Goal: Transaction & Acquisition: Obtain resource

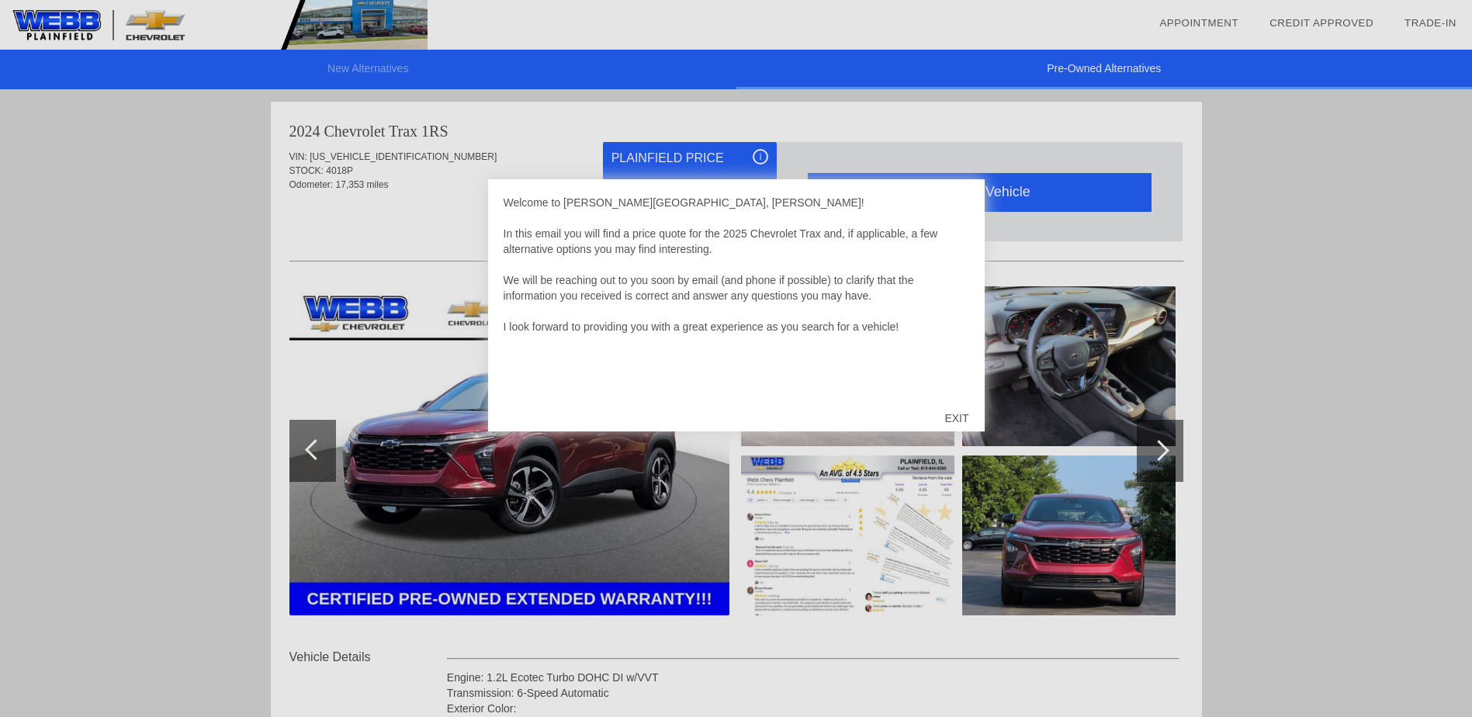
click at [954, 418] on div "EXIT" at bounding box center [956, 418] width 55 height 47
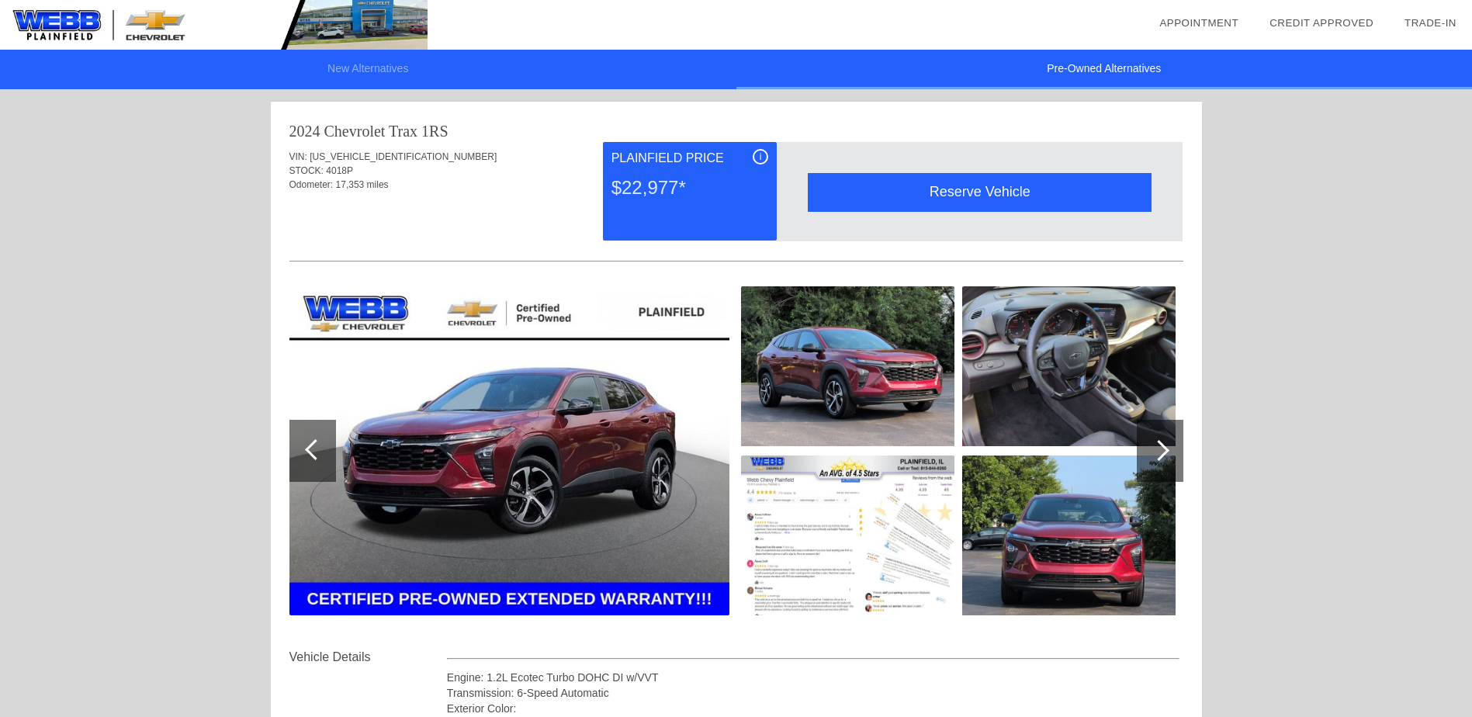
click at [317, 460] on div at bounding box center [313, 451] width 47 height 62
click at [313, 453] on div at bounding box center [315, 449] width 21 height 21
click at [1153, 450] on div at bounding box center [1159, 450] width 21 height 21
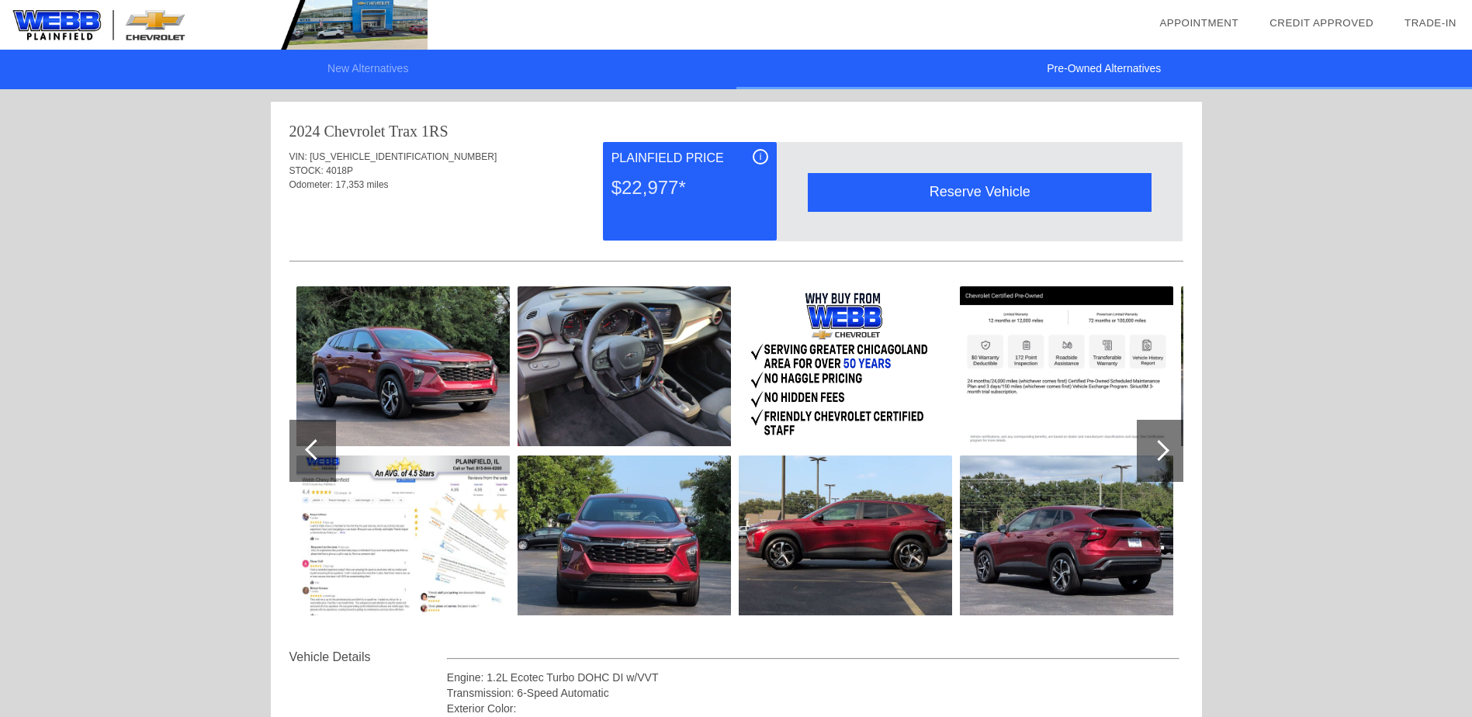
click at [1153, 450] on div at bounding box center [1159, 450] width 21 height 21
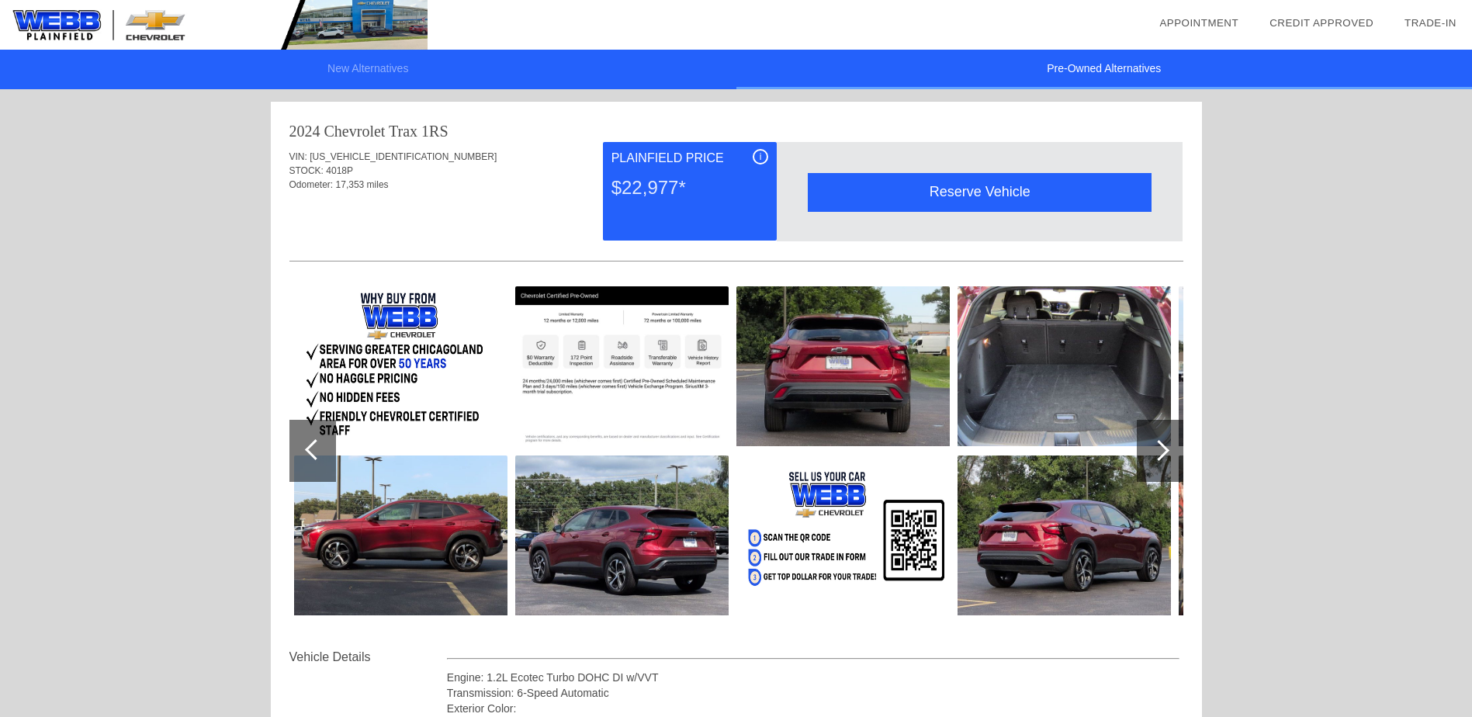
click at [1161, 449] on div at bounding box center [1159, 450] width 21 height 21
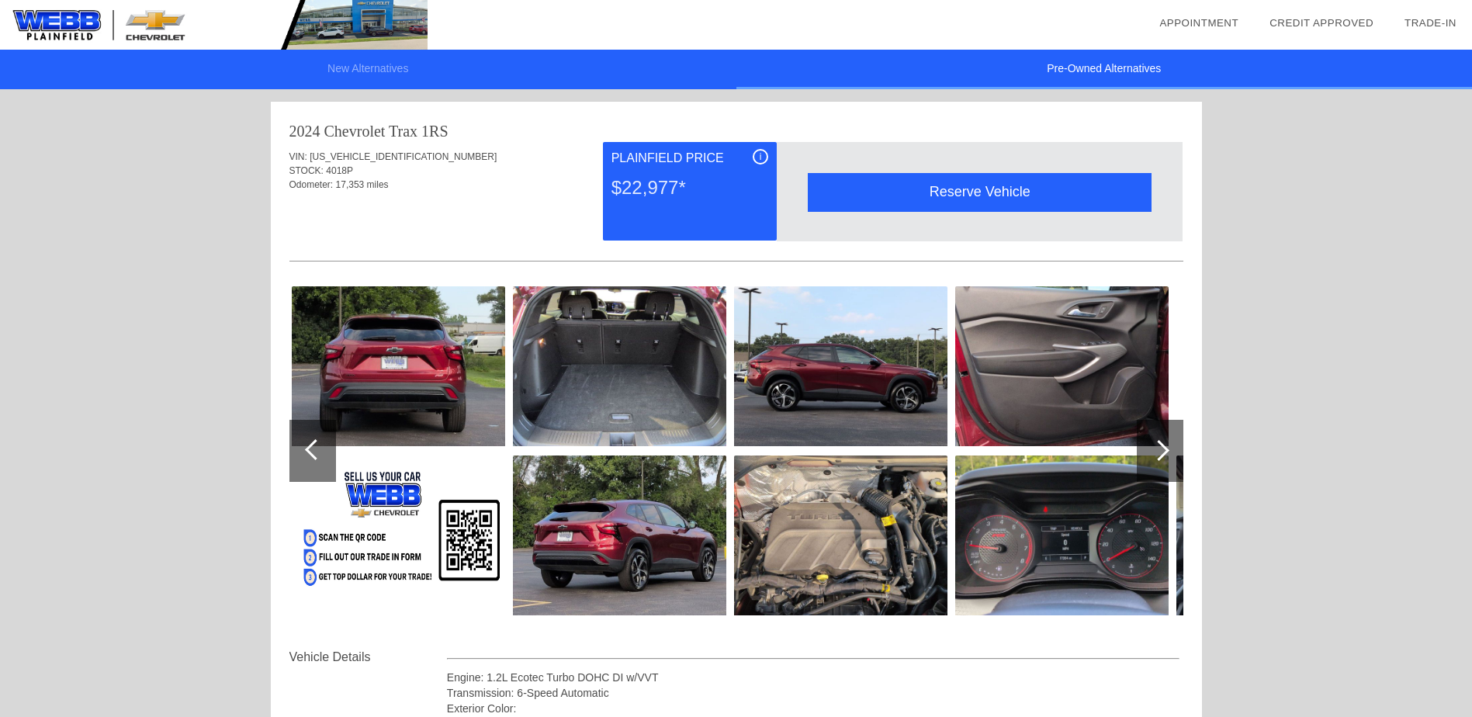
click at [1161, 449] on div at bounding box center [1159, 450] width 21 height 21
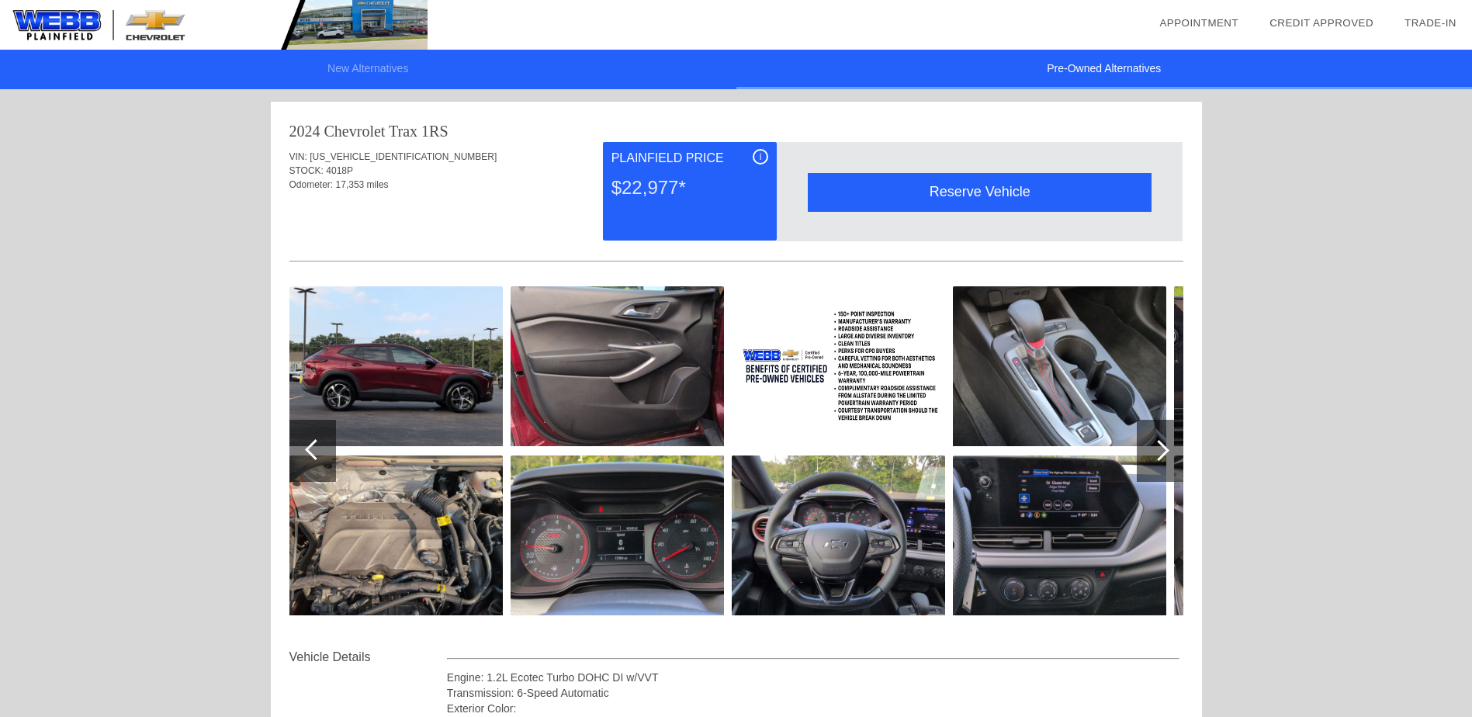
click at [1161, 449] on div at bounding box center [1159, 450] width 21 height 21
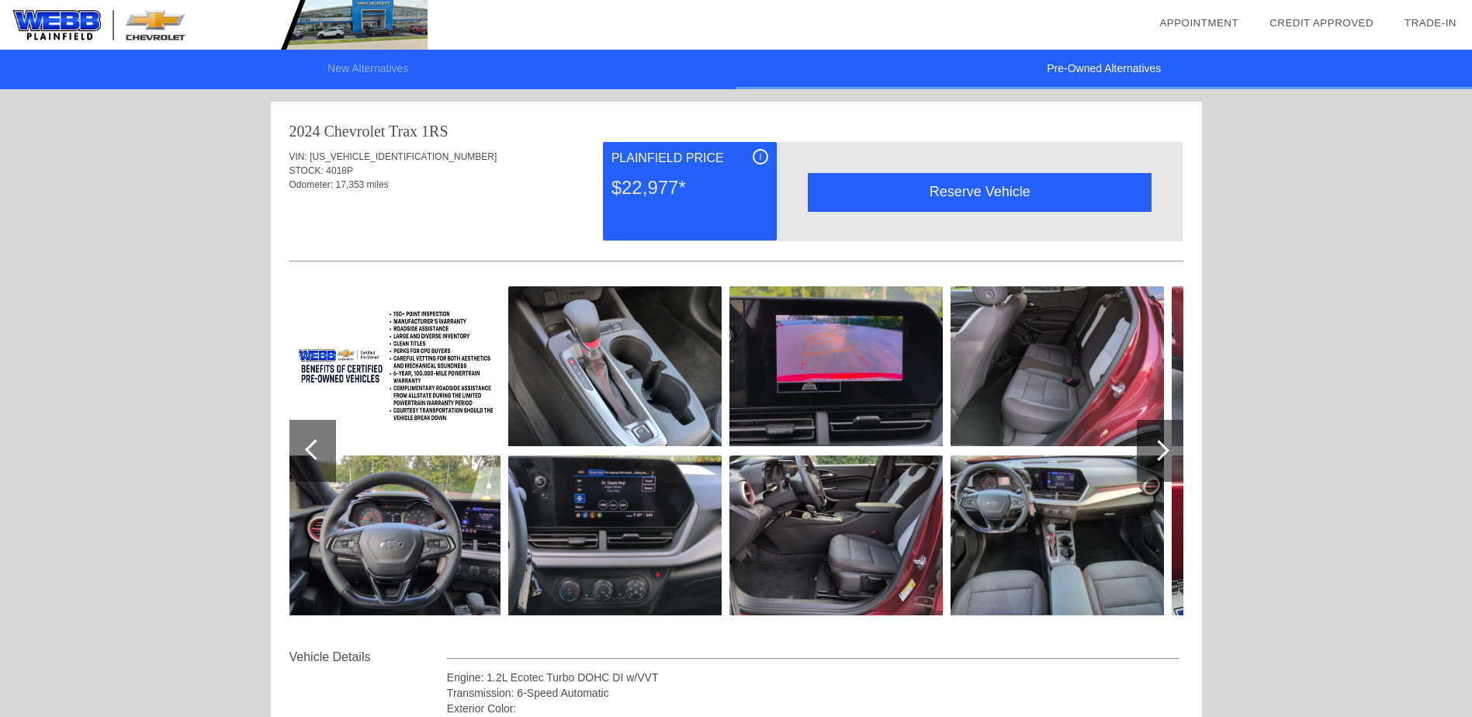
click at [1161, 449] on div at bounding box center [1159, 450] width 21 height 21
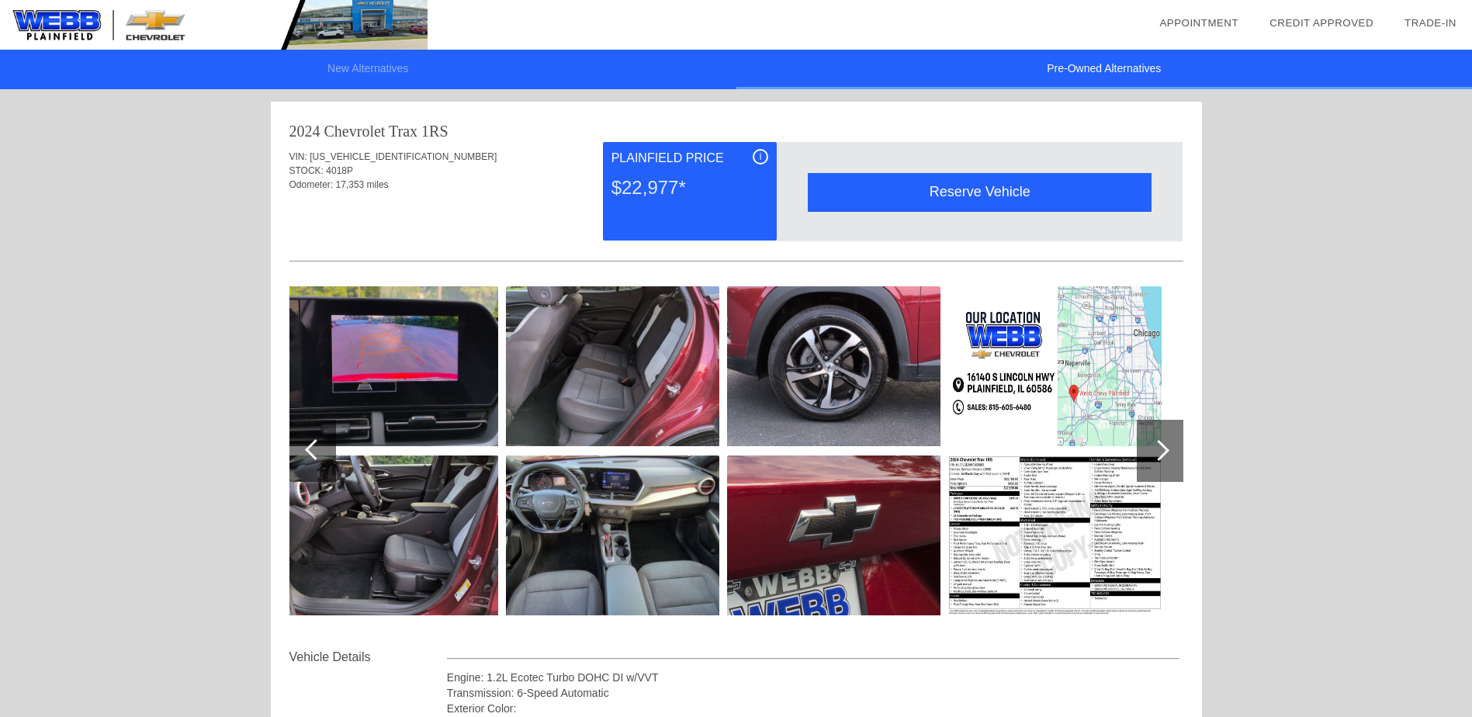
click at [1161, 449] on div at bounding box center [1159, 450] width 21 height 21
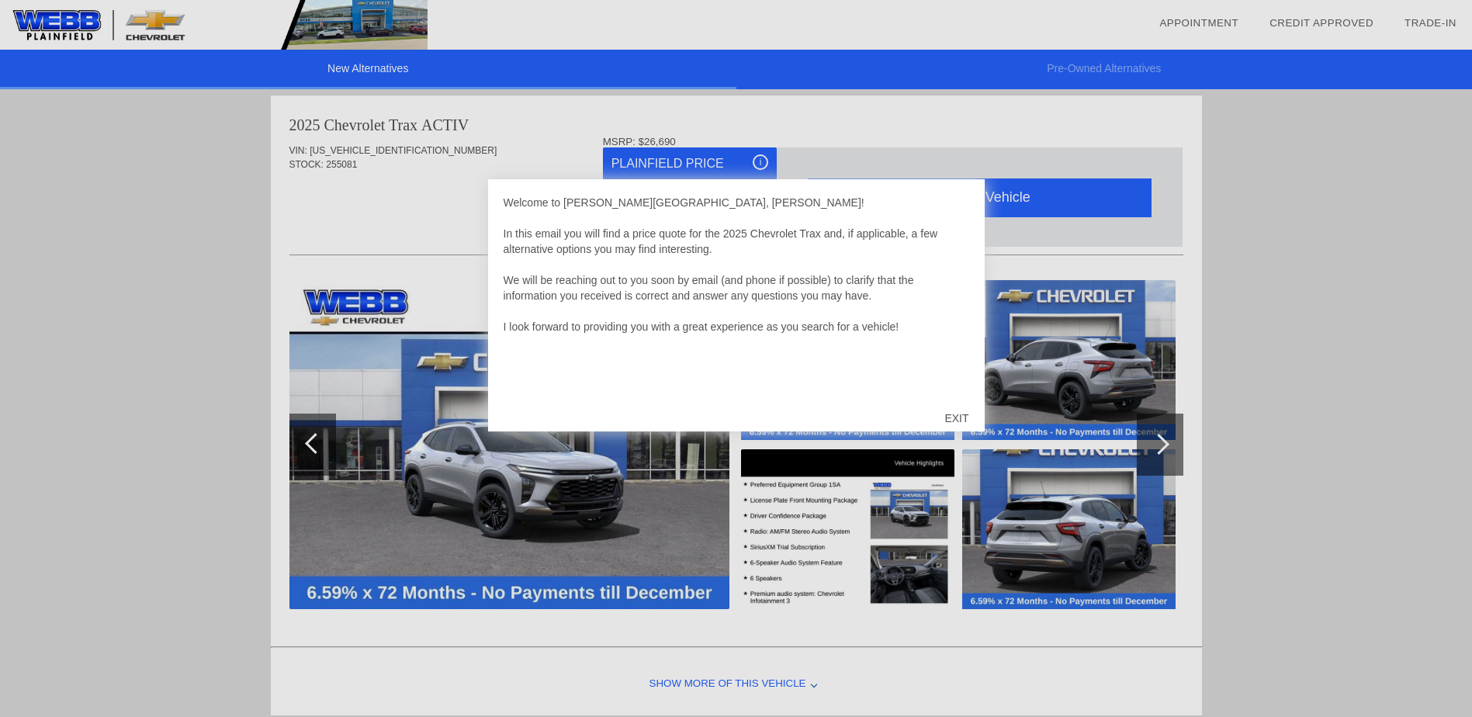
click at [966, 415] on div "EXIT" at bounding box center [956, 418] width 55 height 47
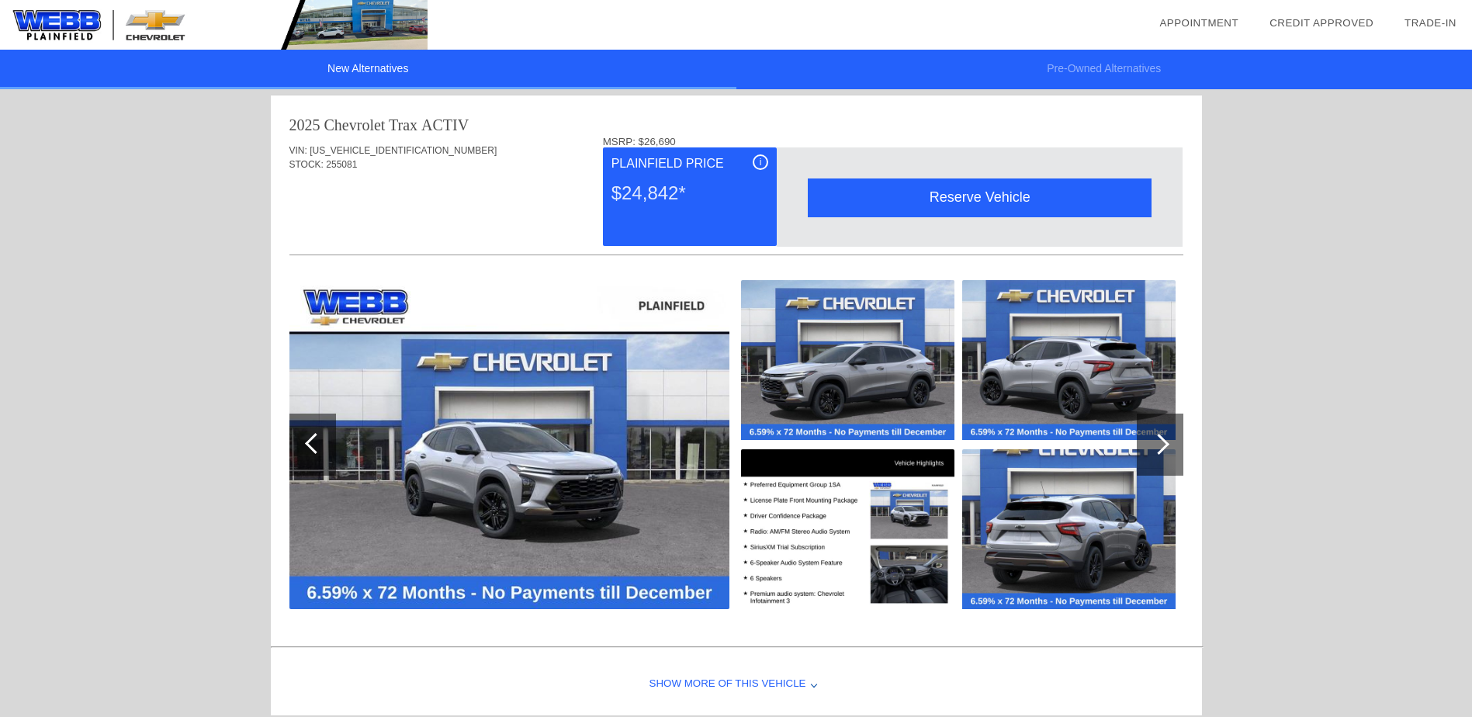
click at [1164, 439] on div at bounding box center [1159, 444] width 21 height 21
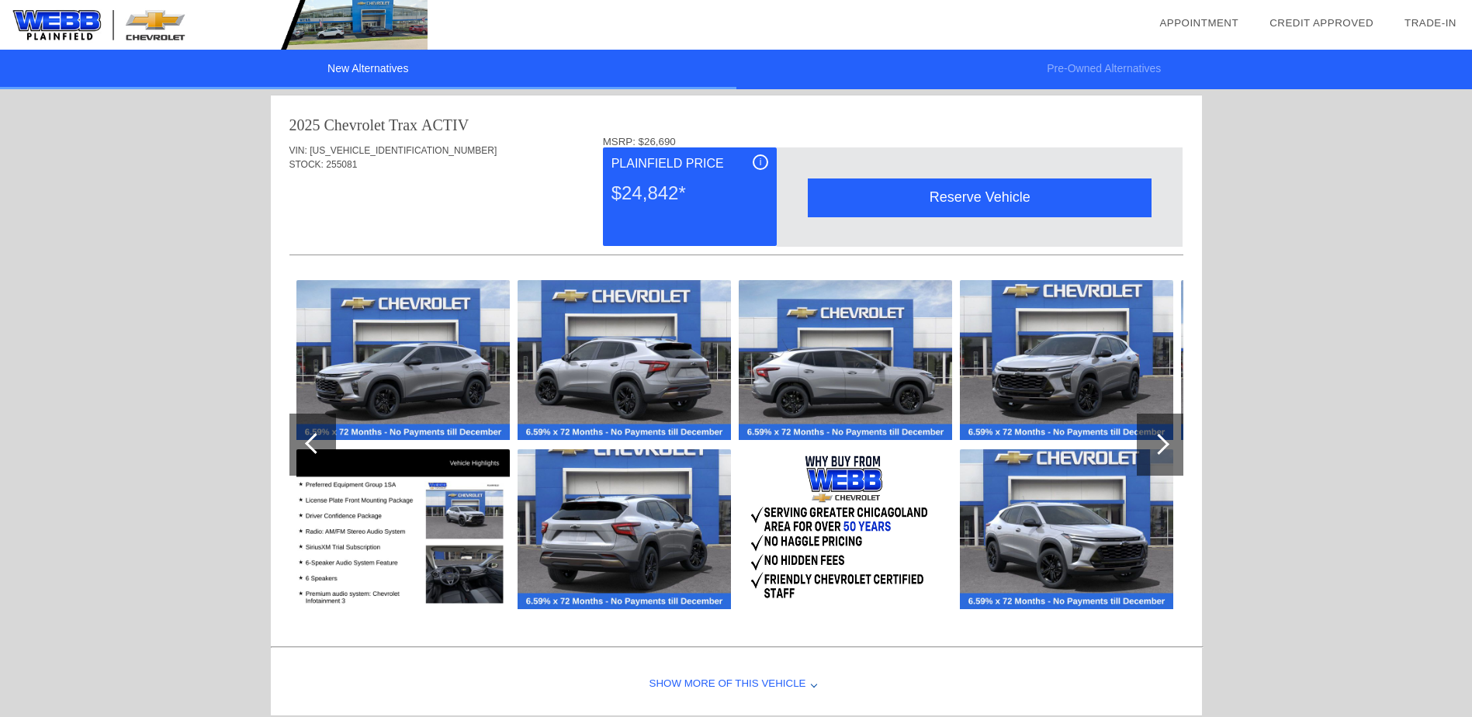
click at [1164, 439] on div at bounding box center [1159, 444] width 21 height 21
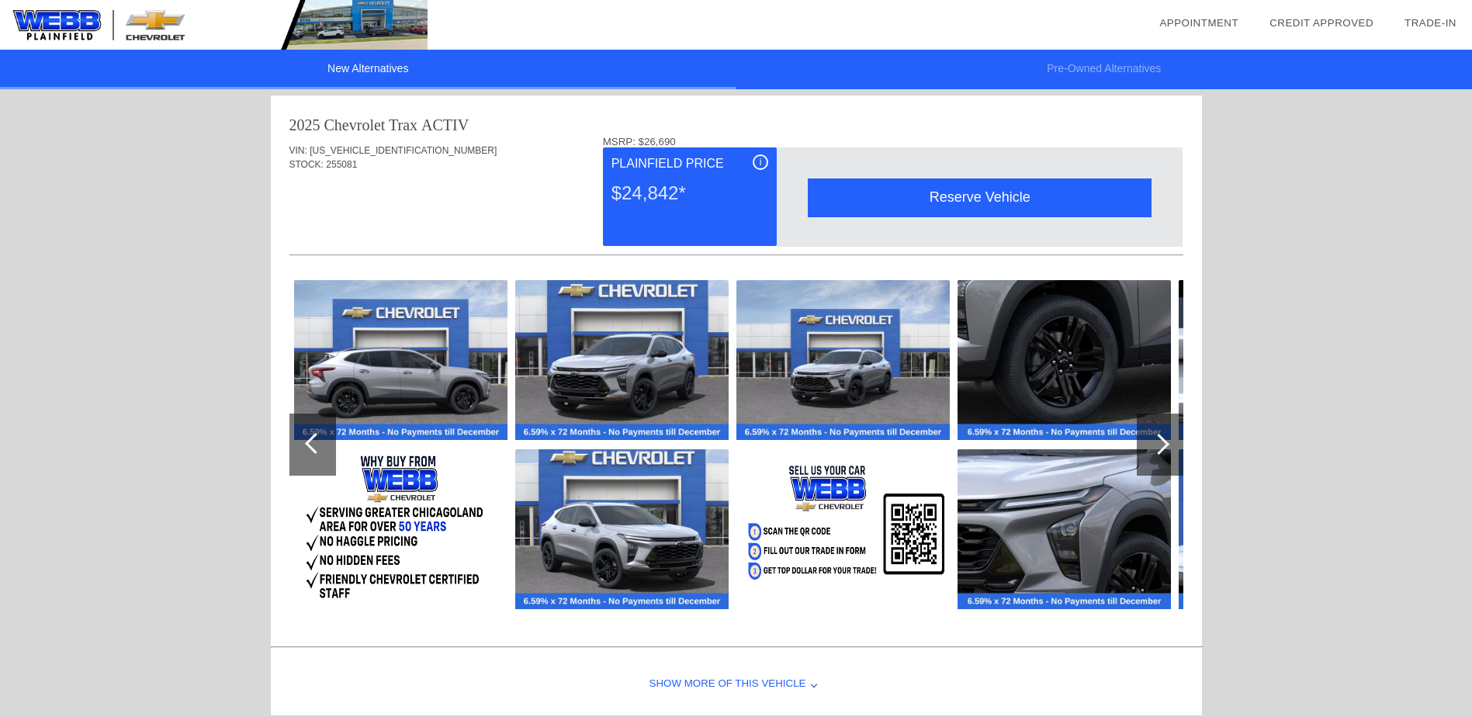
click at [1164, 439] on div at bounding box center [1159, 444] width 21 height 21
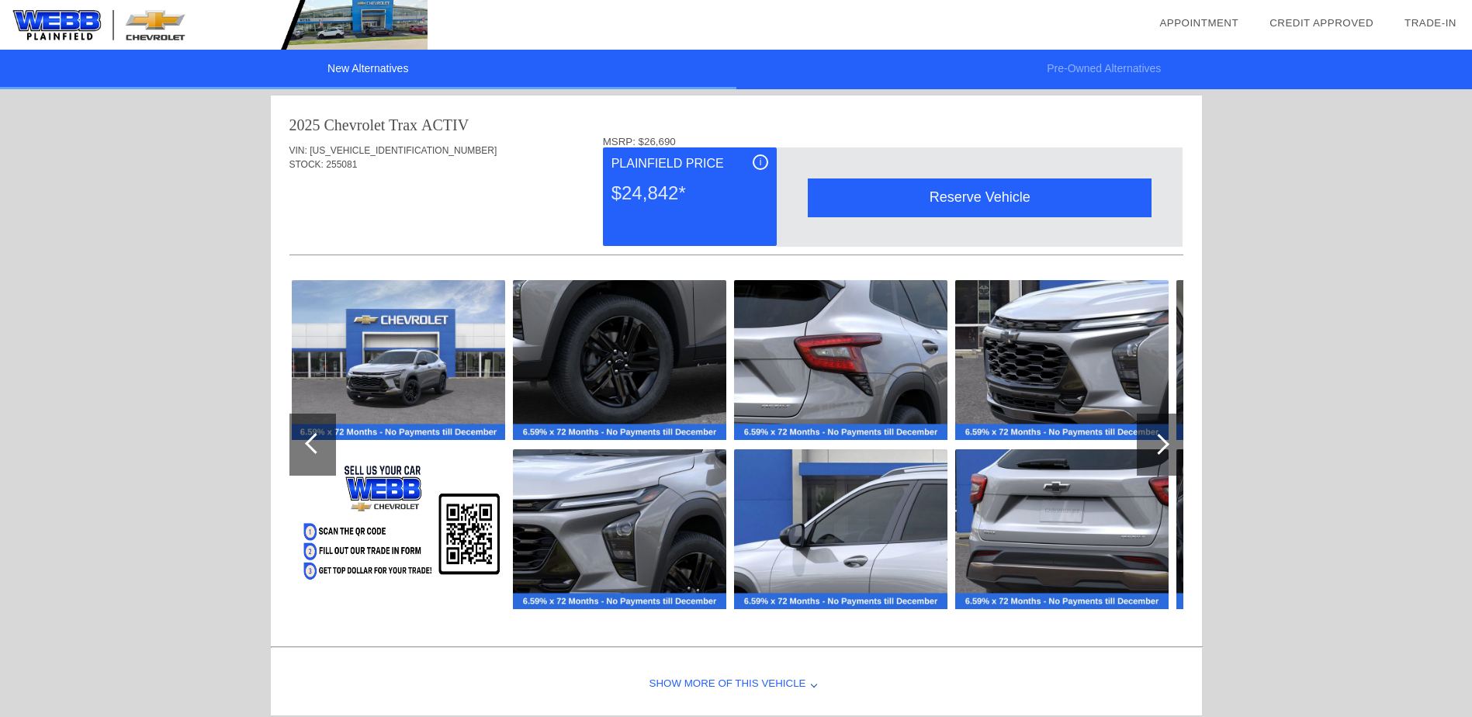
click at [1164, 439] on div at bounding box center [1159, 444] width 21 height 21
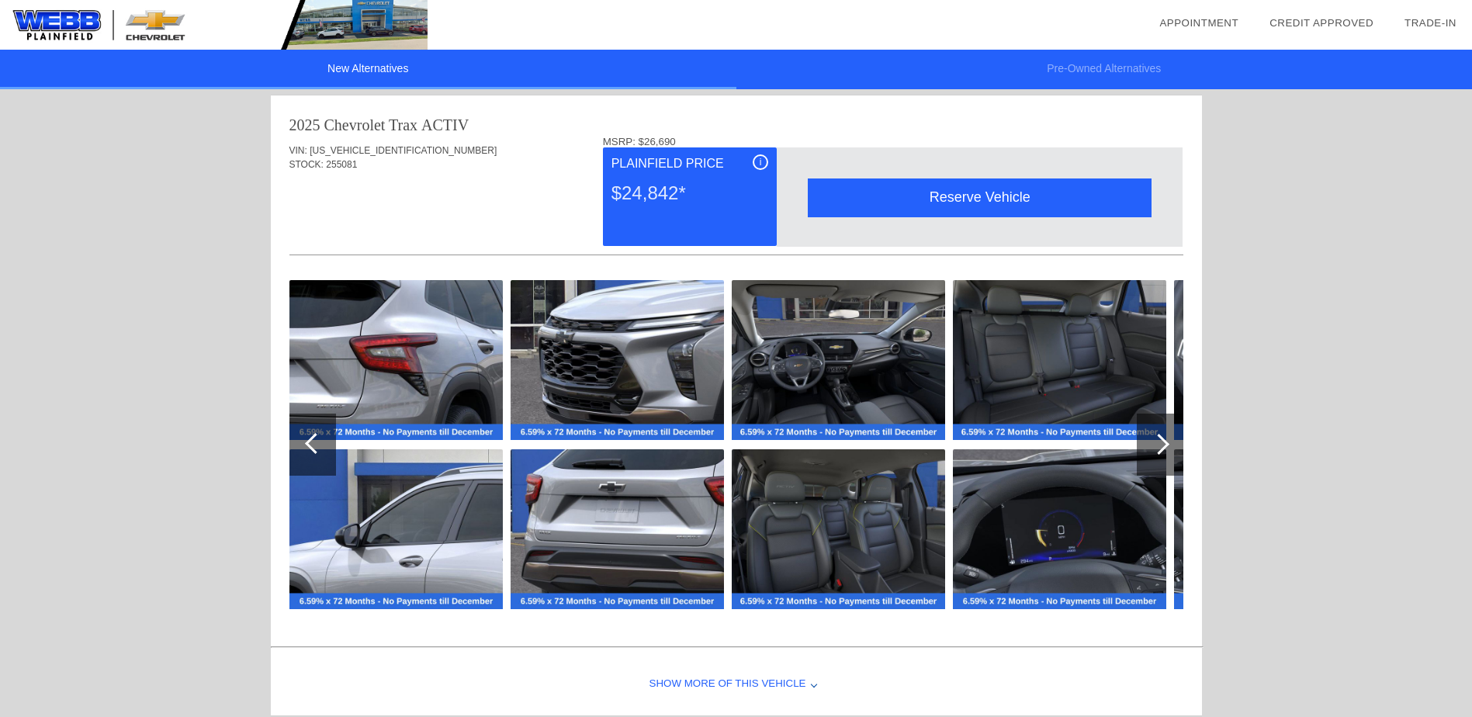
click at [1164, 439] on div at bounding box center [1159, 444] width 21 height 21
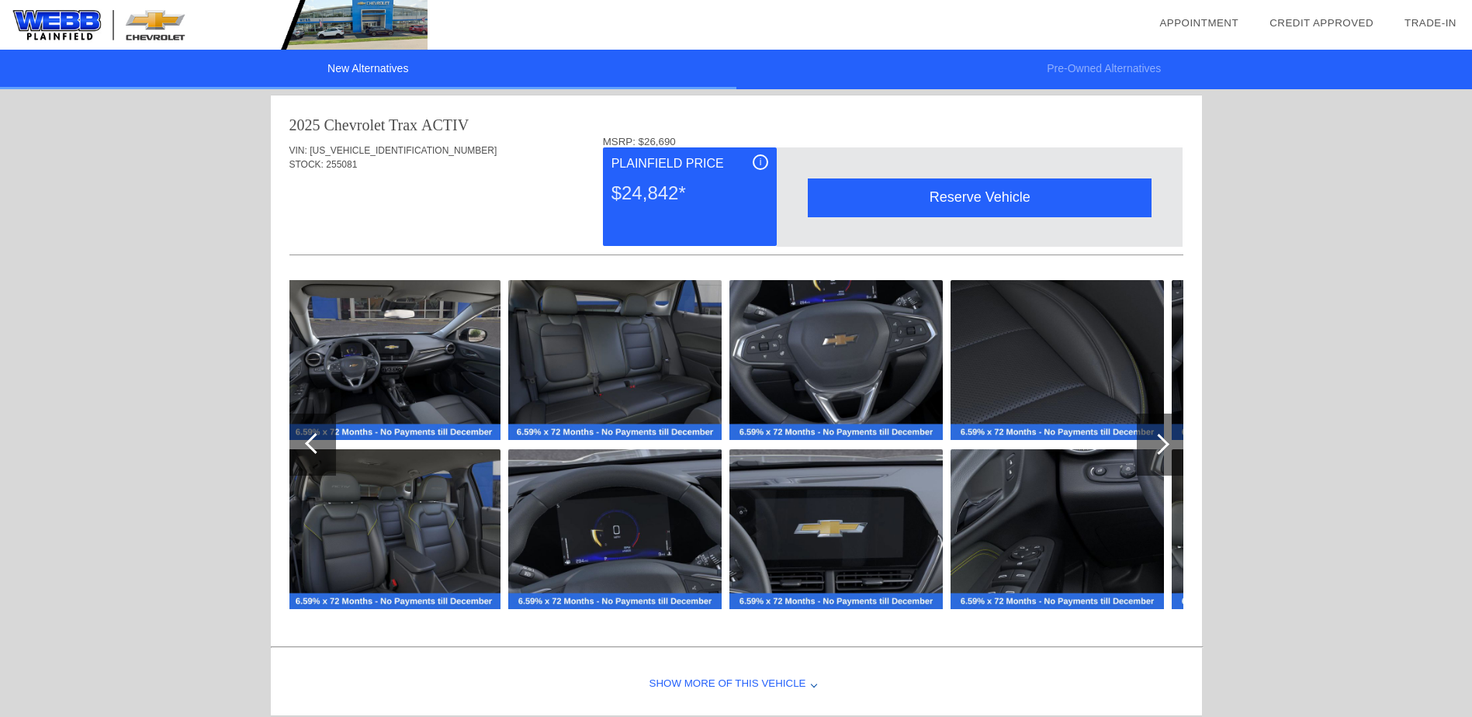
click at [1164, 439] on div at bounding box center [1159, 444] width 21 height 21
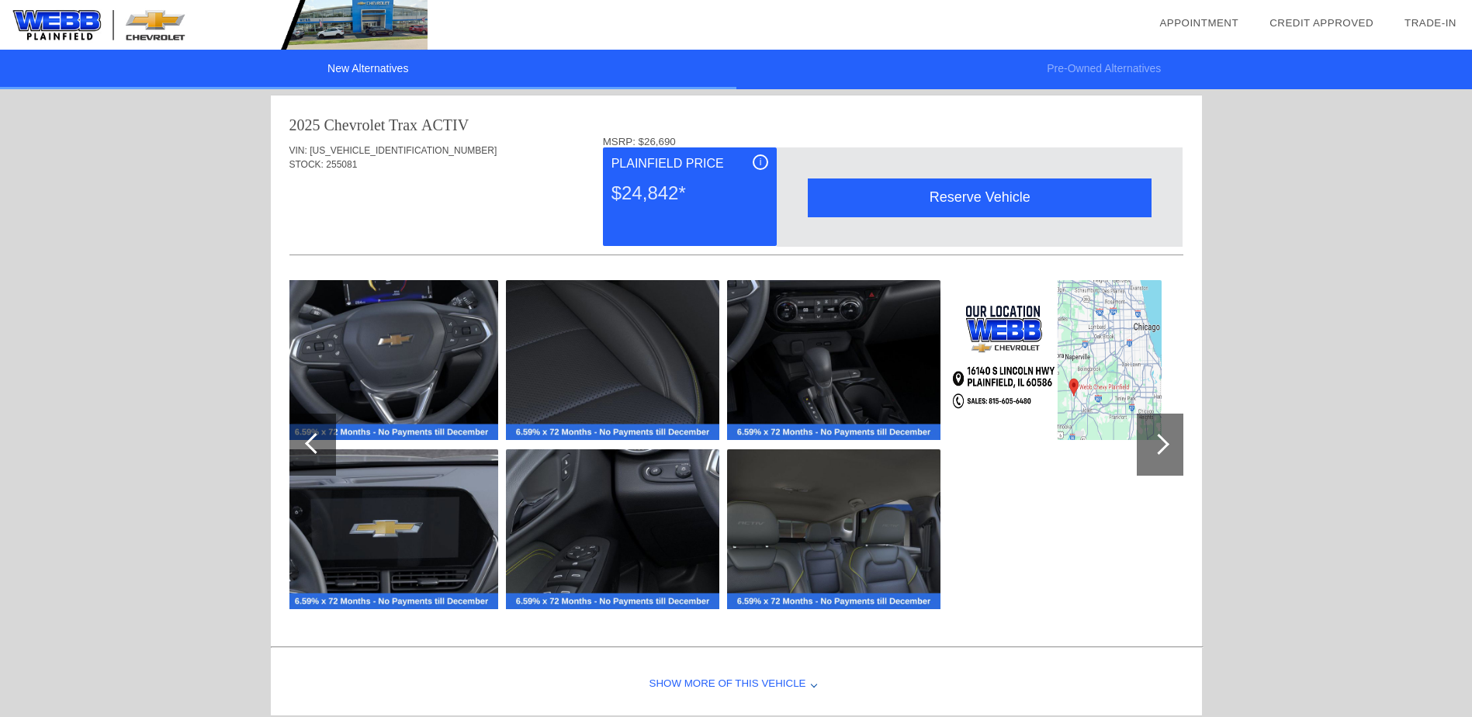
click at [1164, 439] on div at bounding box center [1159, 444] width 21 height 21
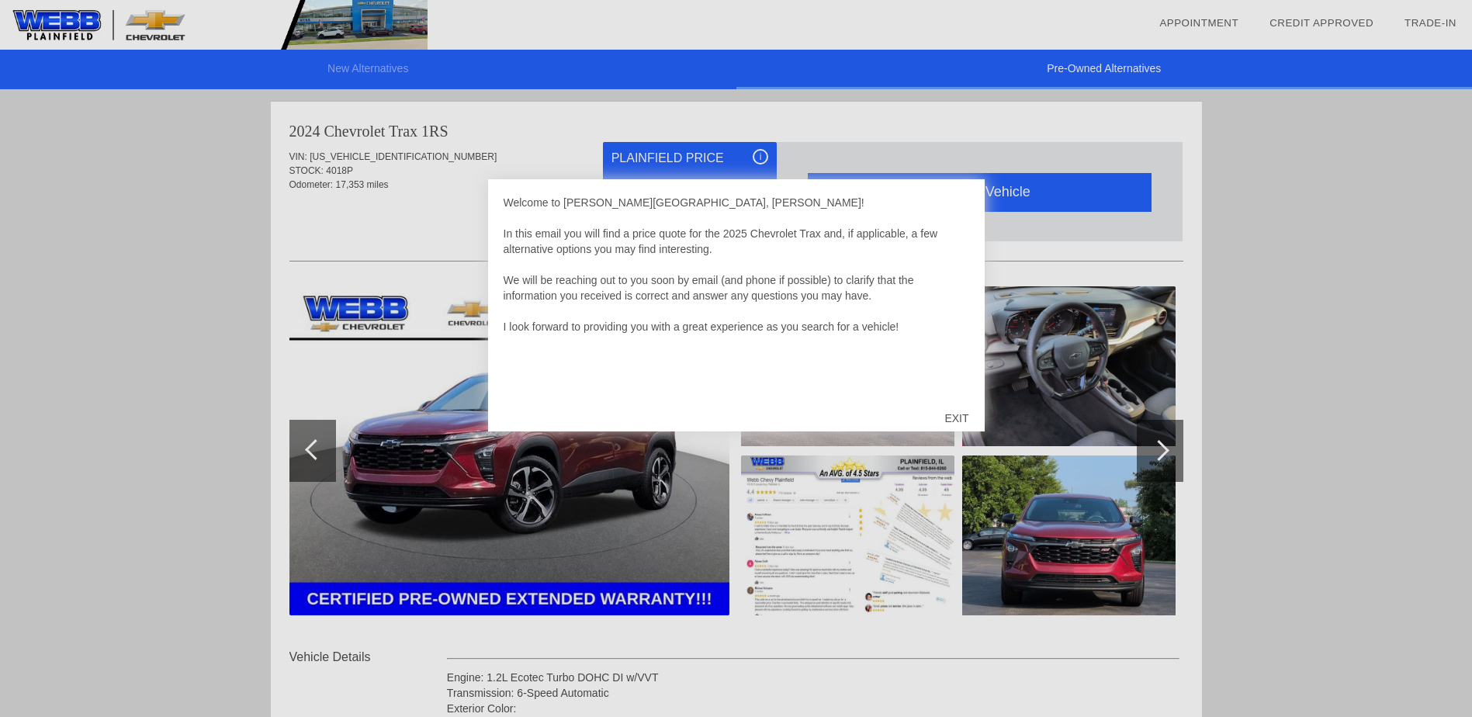
click at [964, 419] on div "EXIT" at bounding box center [956, 418] width 55 height 47
